Goal: Task Accomplishment & Management: Manage account settings

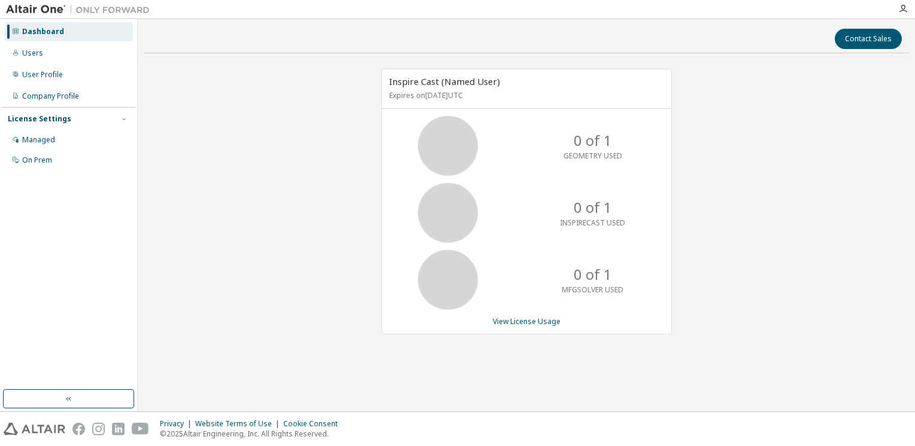
drag, startPoint x: 41, startPoint y: 248, endPoint x: 40, endPoint y: 214, distance: 34.1
click at [41, 248] on div "Dashboard Users User Profile Company Profile License Settings Managed On Prem" at bounding box center [68, 204] width 133 height 367
click at [36, 54] on div "Users" at bounding box center [32, 53] width 21 height 10
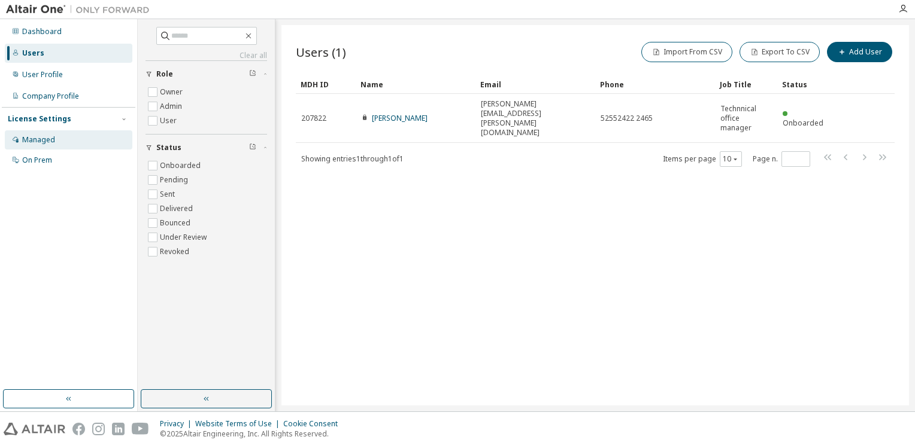
click at [35, 141] on div "Managed" at bounding box center [38, 140] width 33 height 10
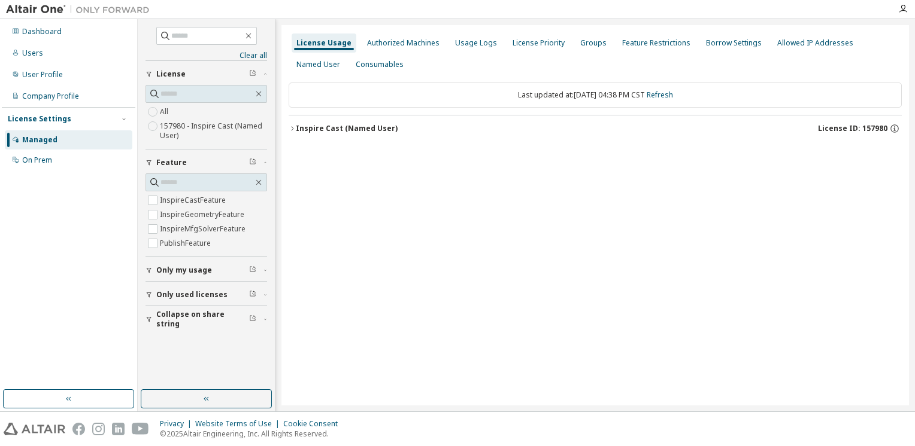
click at [236, 126] on label "157980 - Inspire Cast (Named User)" at bounding box center [213, 131] width 107 height 24
click at [171, 128] on label "157980 - Inspire Cast (Named User)" at bounding box center [213, 131] width 107 height 24
click at [252, 128] on label "157980 - Inspire Cast (Named User)" at bounding box center [213, 131] width 107 height 24
click at [342, 128] on div "Inspire Cast (Named User)" at bounding box center [347, 129] width 102 height 10
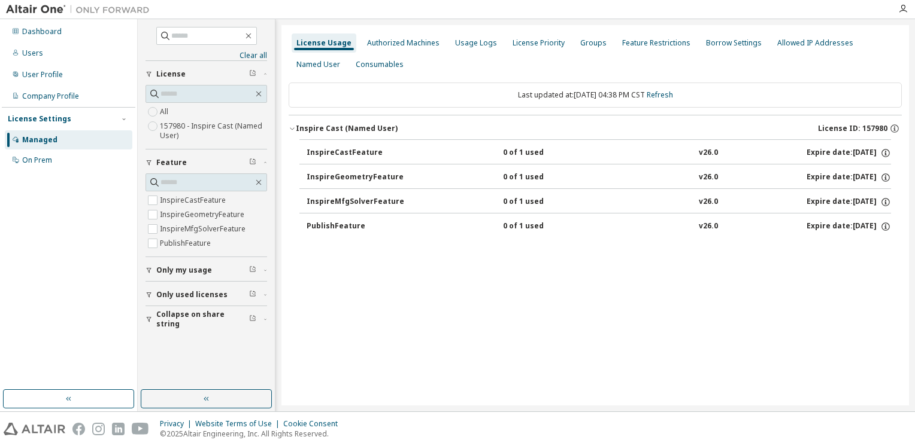
click at [83, 250] on div "Dashboard Users User Profile Company Profile License Settings Managed On Prem" at bounding box center [68, 204] width 133 height 367
